Goal: Navigation & Orientation: Find specific page/section

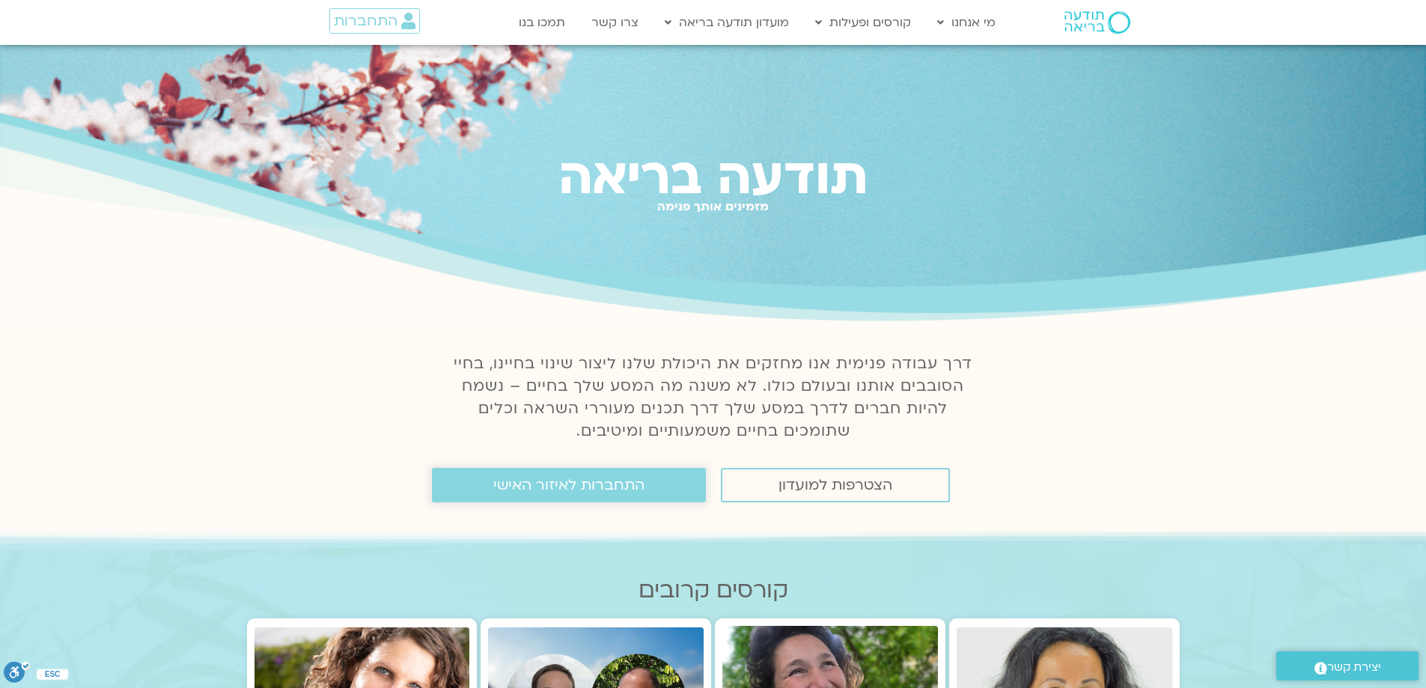
click at [591, 483] on span "התחברות לאיזור האישי" at bounding box center [568, 485] width 151 height 16
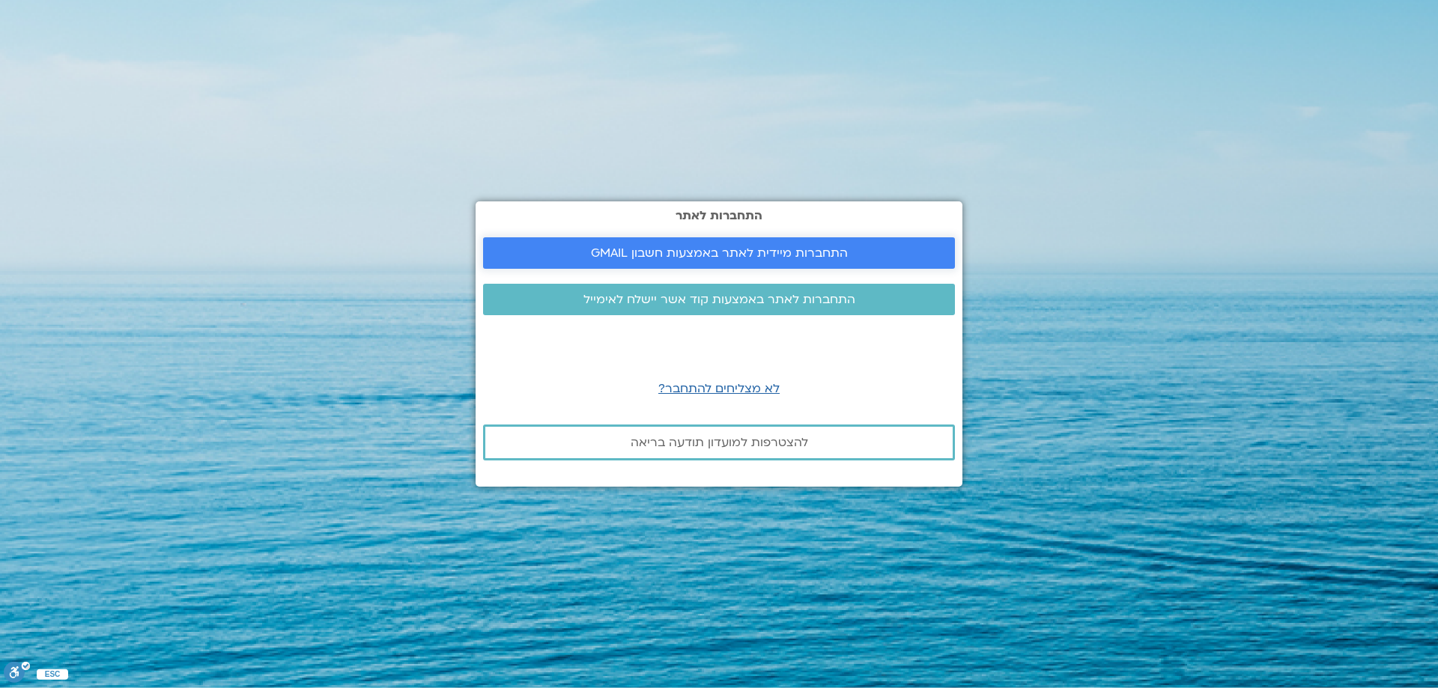
click at [732, 260] on span "התחברות מיידית לאתר באמצעות חשבון GMAIL" at bounding box center [719, 252] width 257 height 13
